Goal: Task Accomplishment & Management: Manage account settings

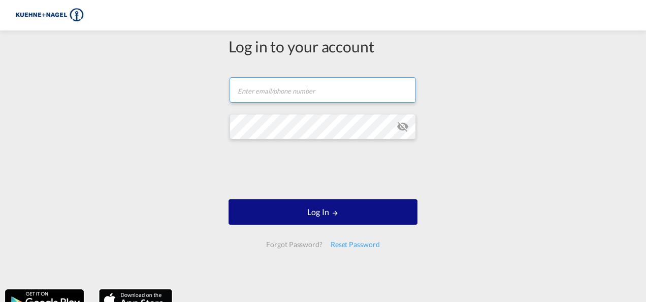
click at [314, 80] on input "text" at bounding box center [323, 89] width 186 height 25
type input "[EMAIL_ADDRESS][PERSON_NAME][PERSON_NAME][DOMAIN_NAME]"
click at [229, 199] on button "Log In" at bounding box center [323, 211] width 189 height 25
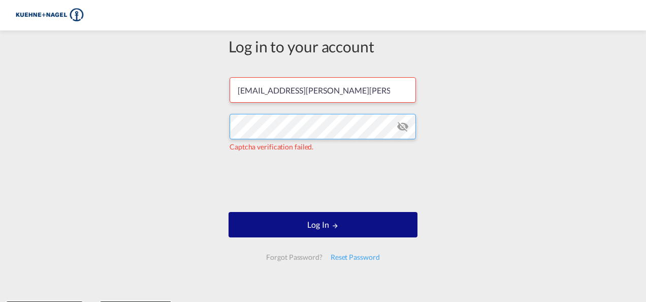
click at [58, 121] on div "Log in to your account [EMAIL_ADDRESS][PERSON_NAME][PERSON_NAME][DOMAIN_NAME] C…" at bounding box center [323, 166] width 646 height 261
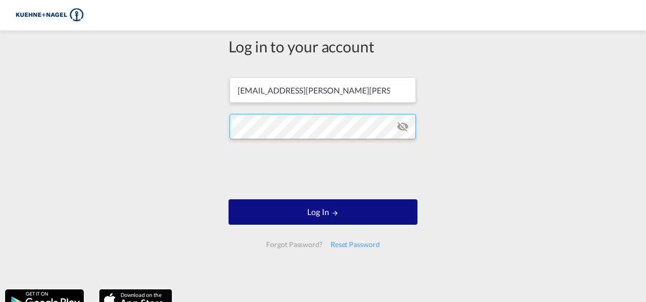
click at [229, 199] on button "Log In" at bounding box center [323, 211] width 189 height 25
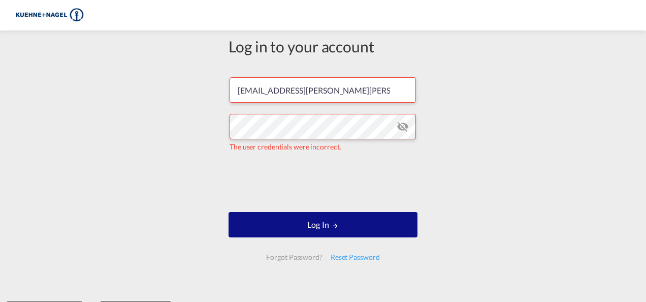
click at [402, 130] on md-icon "icon-eye-off" at bounding box center [403, 126] width 12 height 12
click at [137, 127] on div "Log in to your account [EMAIL_ADDRESS][PERSON_NAME][PERSON_NAME][DOMAIN_NAME] T…" at bounding box center [323, 166] width 646 height 261
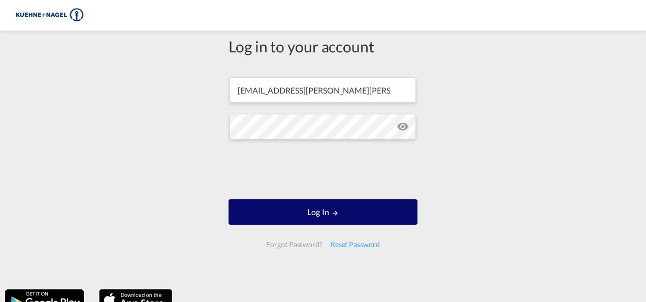
click at [342, 217] on button "Log In" at bounding box center [323, 211] width 189 height 25
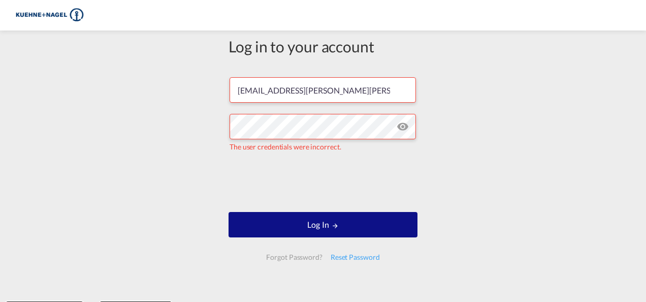
click at [361, 55] on div "Log in to your account" at bounding box center [323, 46] width 189 height 21
click at [363, 55] on div "Log in to your account" at bounding box center [323, 46] width 189 height 21
click at [372, 47] on div "Log in to your account" at bounding box center [323, 46] width 189 height 21
